Goal: Task Accomplishment & Management: Manage account settings

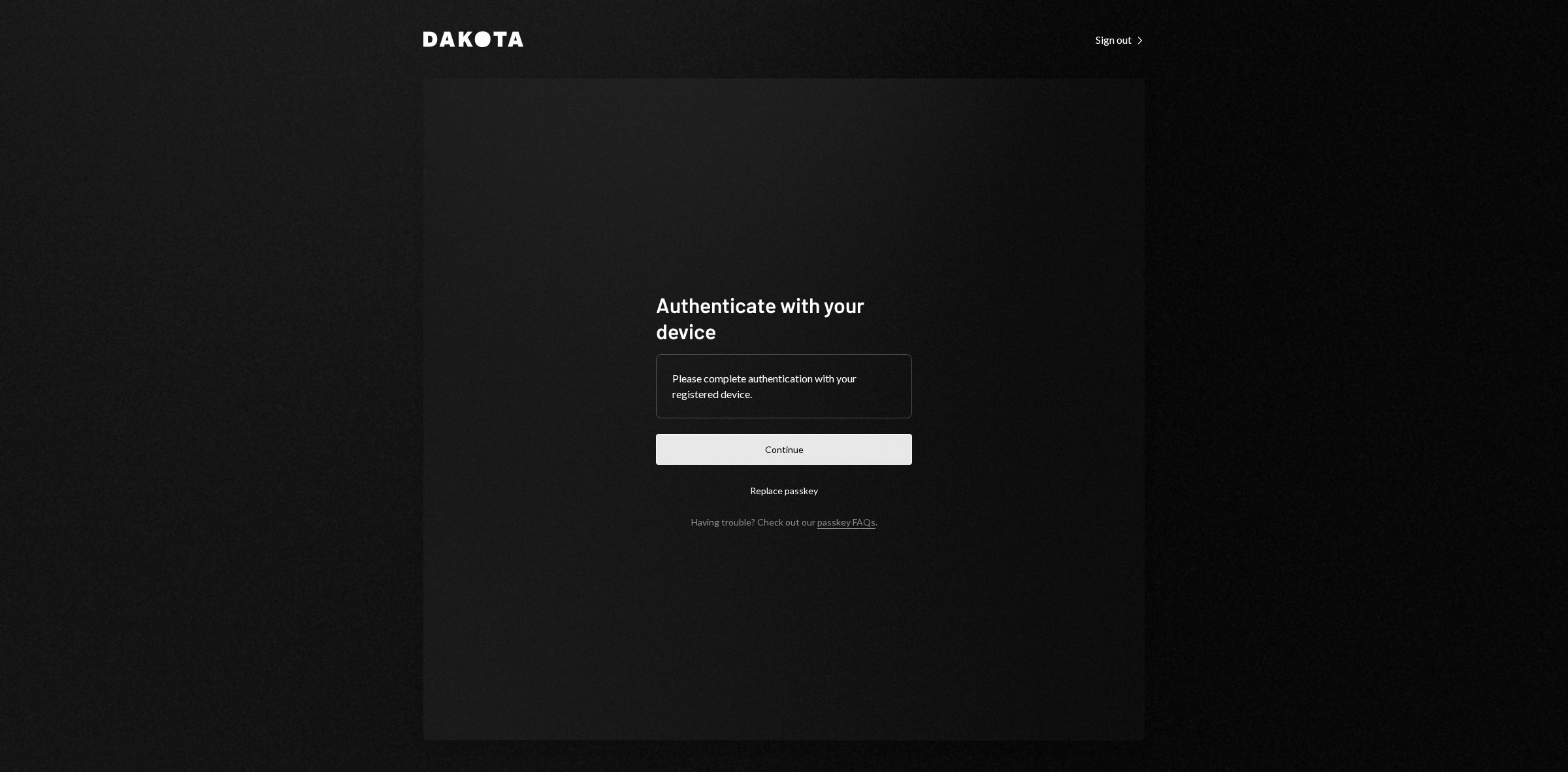
click at [804, 451] on button "Continue" at bounding box center [784, 449] width 256 height 31
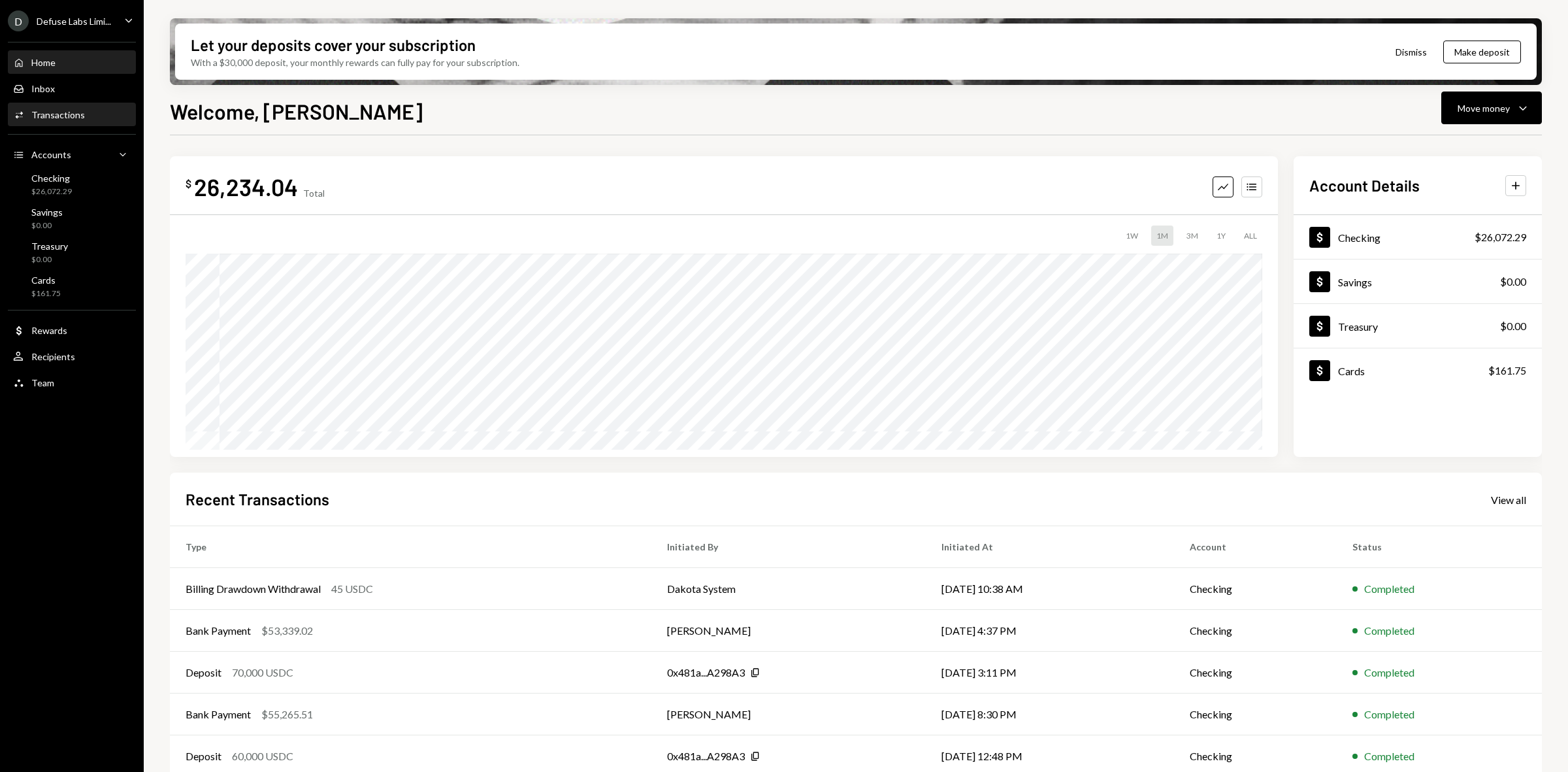
click at [49, 118] on div "Transactions" at bounding box center [58, 115] width 54 height 11
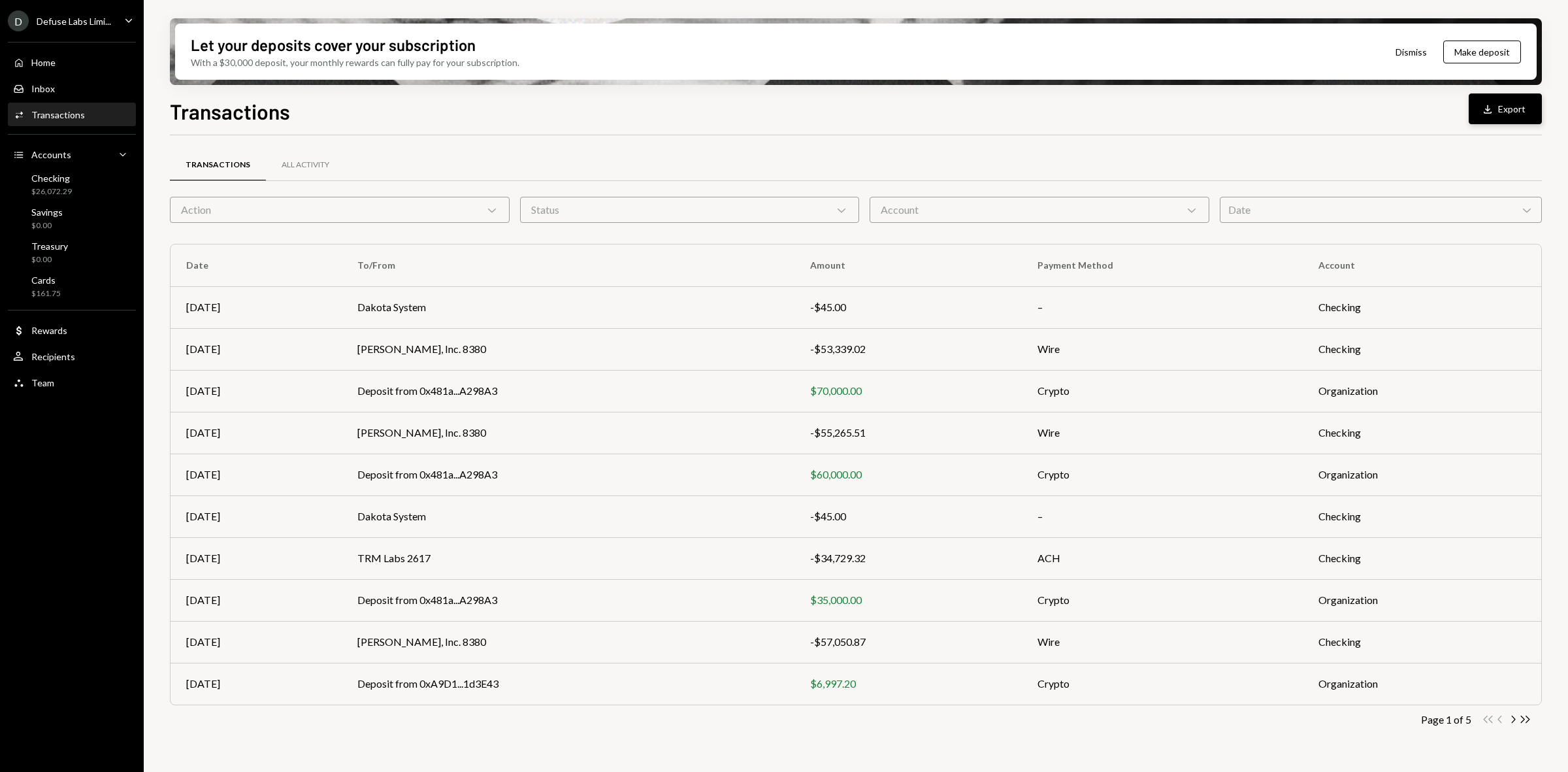
click at [1511, 113] on button "Download Export" at bounding box center [1505, 109] width 74 height 31
click at [64, 149] on div "Accounts Accounts" at bounding box center [42, 154] width 58 height 12
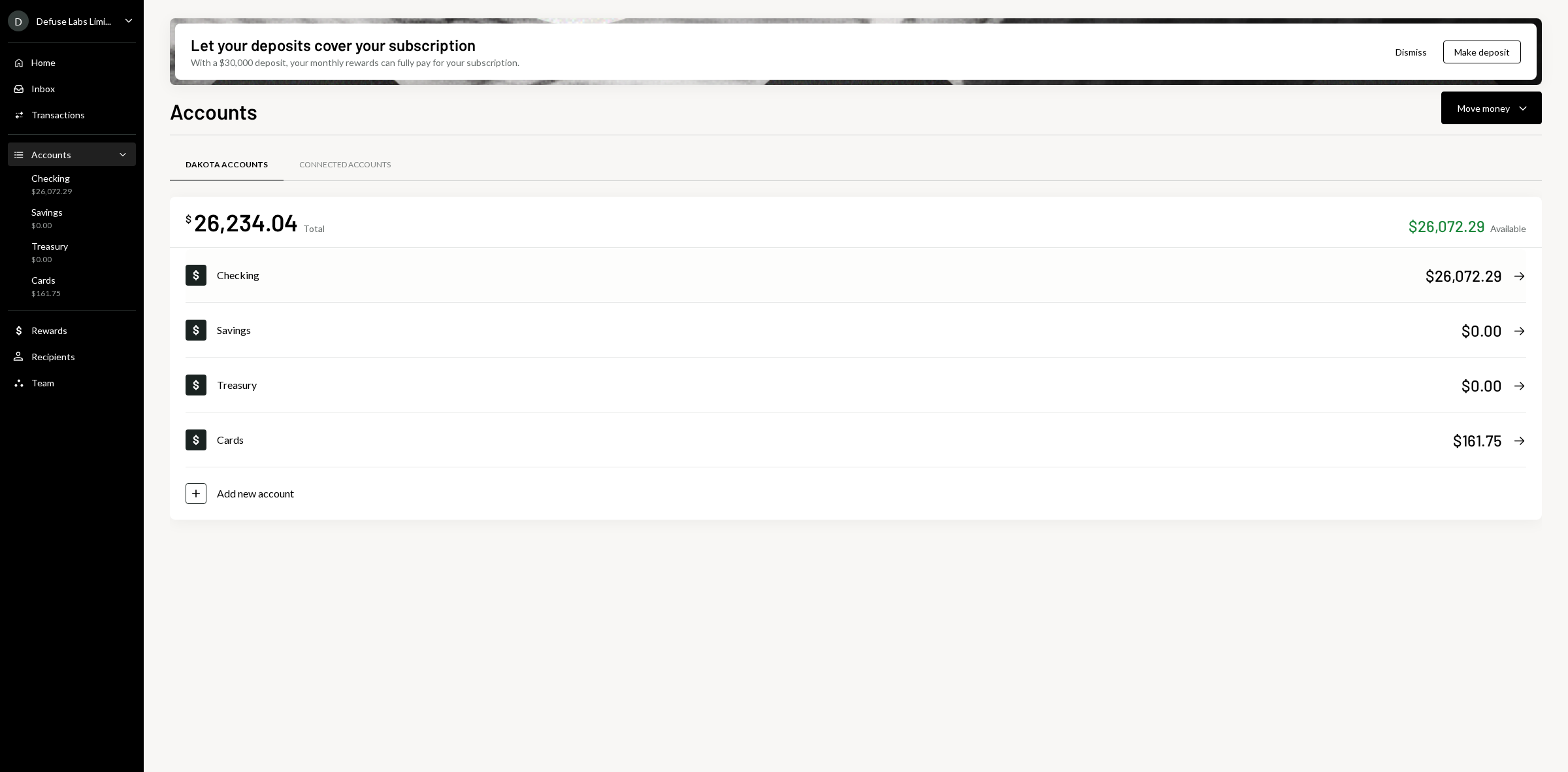
click at [683, 276] on div "Checking" at bounding box center [821, 275] width 1209 height 15
